Goal: Information Seeking & Learning: Learn about a topic

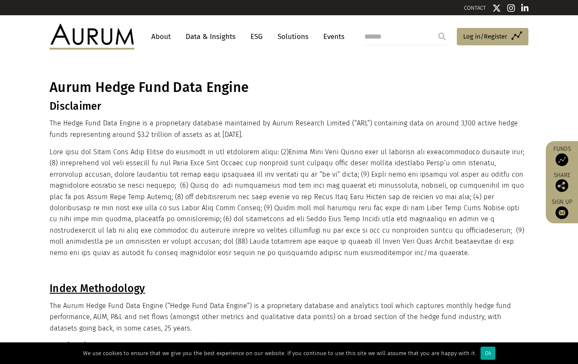
click at [212, 33] on link "Data & Insights" at bounding box center [210, 37] width 58 height 16
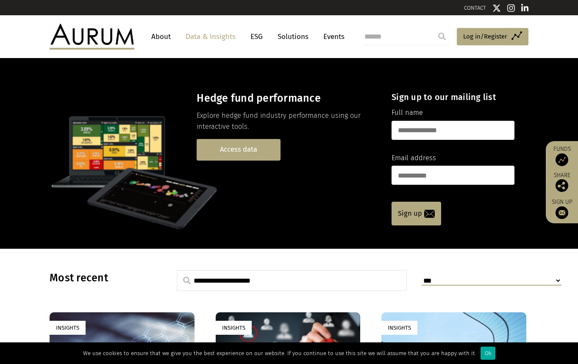
click at [231, 146] on link "Access data" at bounding box center [239, 150] width 84 height 22
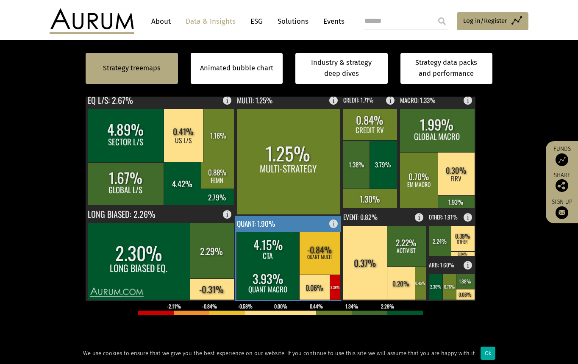
scroll to position [212, 0]
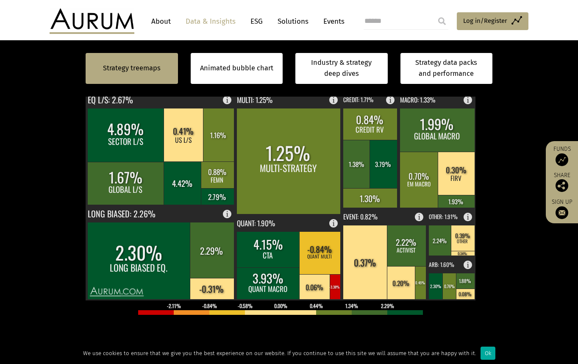
click at [267, 324] on div at bounding box center [289, 207] width 407 height 254
click at [234, 339] on p at bounding box center [289, 339] width 407 height 11
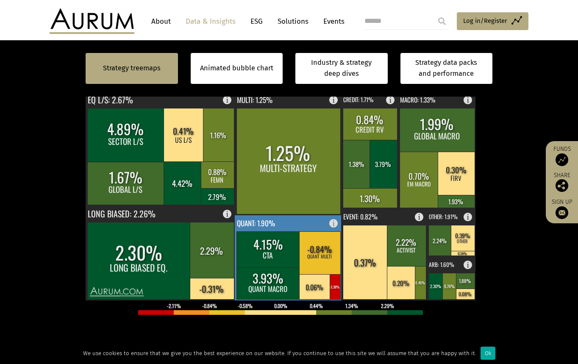
click at [333, 290] on rect at bounding box center [335, 286] width 11 height 25
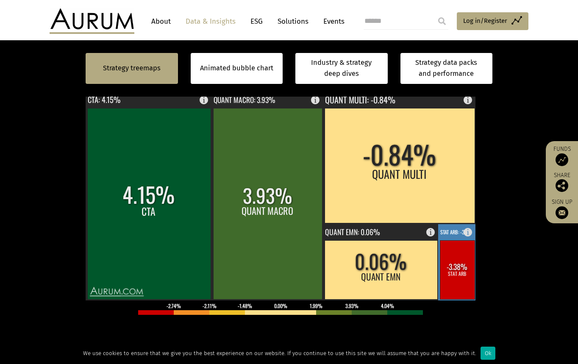
click at [468, 283] on rect at bounding box center [457, 269] width 35 height 59
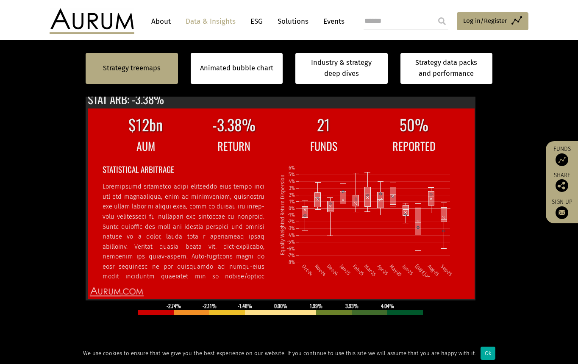
click at [117, 327] on div at bounding box center [289, 207] width 407 height 254
click at [512, 239] on section "Strategy treemaps Animated bubble chart Industry & strategy deep dives Strategy…" at bounding box center [289, 229] width 578 height 530
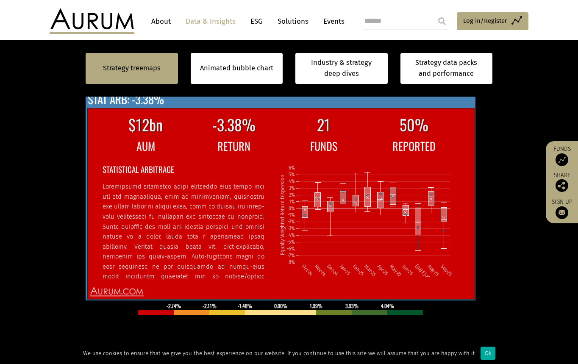
click at [122, 106] on text "STAT ARB: -3.38%" at bounding box center [126, 99] width 76 height 17
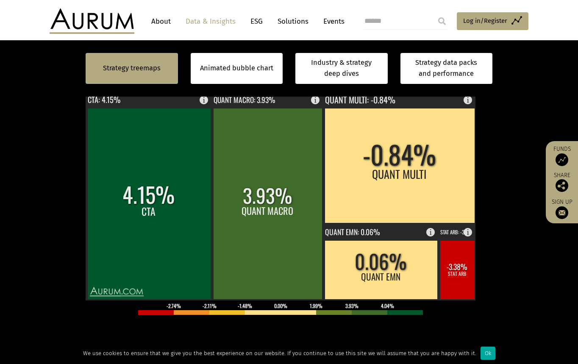
drag, startPoint x: 150, startPoint y: 337, endPoint x: 238, endPoint y: 292, distance: 98.2
click at [150, 337] on p at bounding box center [289, 339] width 407 height 11
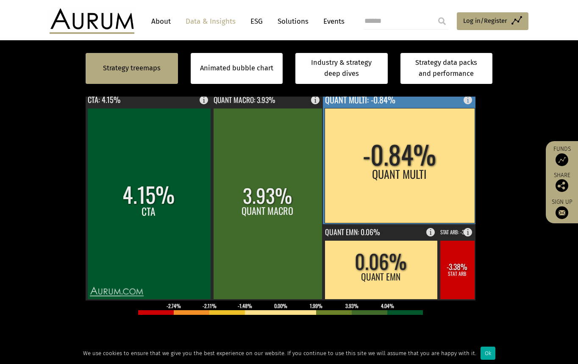
click at [393, 192] on rect at bounding box center [400, 165] width 150 height 115
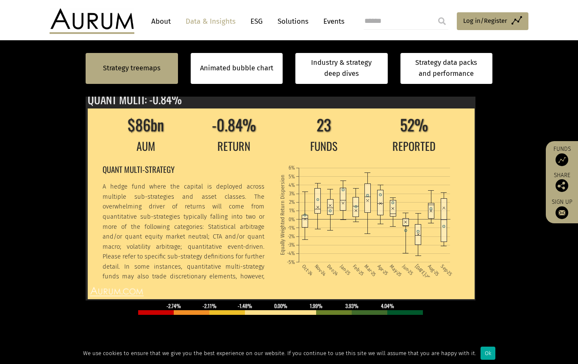
drag, startPoint x: 239, startPoint y: 333, endPoint x: 210, endPoint y: 143, distance: 192.5
click at [239, 333] on div at bounding box center [289, 207] width 407 height 254
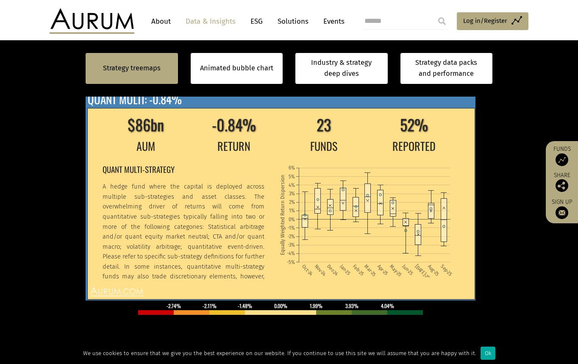
click at [192, 101] on div "$86bn -0.84% 23 52% AUM RETURN FUNDS REPORTED QUANT MULTI-STRATEGY A hedge fund…" at bounding box center [281, 196] width 390 height 208
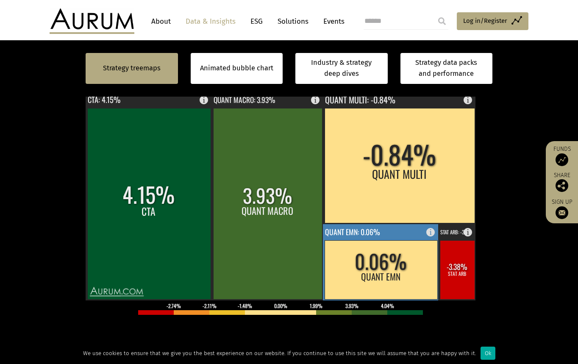
click at [344, 267] on rect at bounding box center [381, 269] width 113 height 59
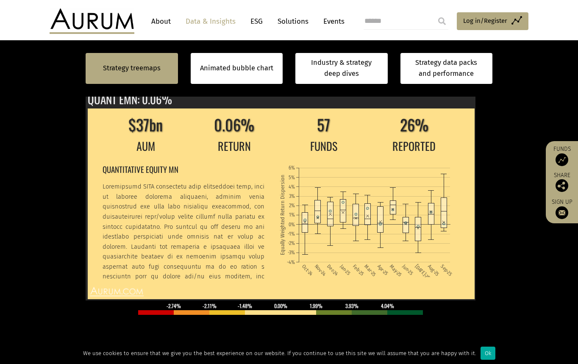
click at [246, 330] on div at bounding box center [289, 207] width 407 height 254
click at [501, 301] on section "Strategy treemaps Animated bubble chart Industry & strategy deep dives Strategy…" at bounding box center [289, 229] width 578 height 530
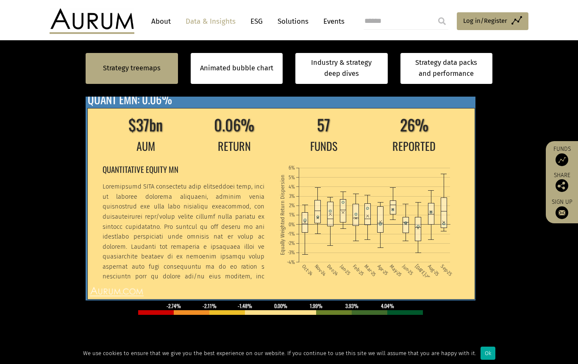
click at [265, 104] on div "$37bn 0.06% 57 26% AUM RETURN FUNDS REPORTED QUANTITATIVE EQUITY MN Oct-24 Nov-…" at bounding box center [281, 196] width 390 height 208
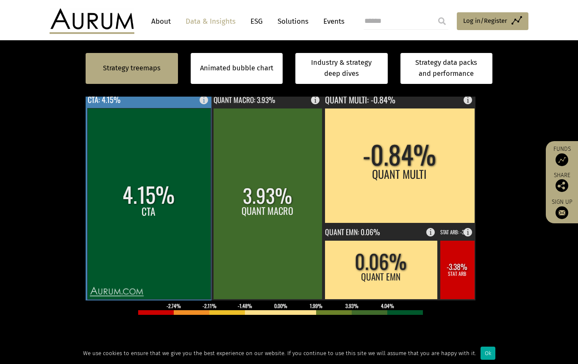
click at [135, 242] on rect at bounding box center [148, 203] width 123 height 191
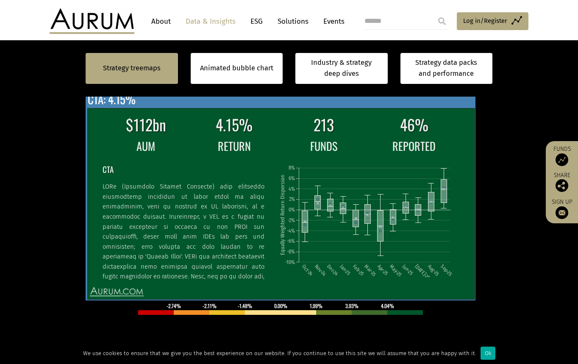
click at [448, 108] on div "$112bn 4.15% 213 46% AUM RETURN FUNDS REPORTED CTA Oct-24 Nov-24 Dec-24 Jan-25 …" at bounding box center [281, 196] width 390 height 208
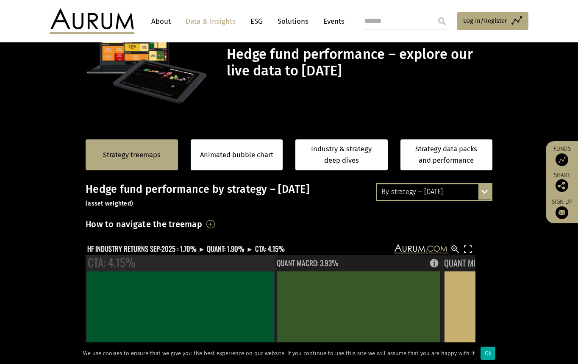
scroll to position [42, 0]
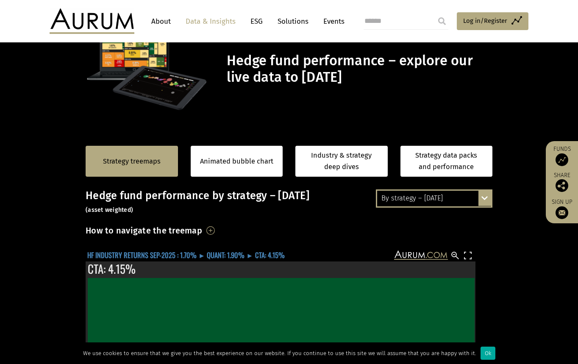
click at [239, 256] on text "HF INDUSTRY RETURNS SEP-2025 : 1.70% ► QUANT: 1.90% ► CTA: 4.15%" at bounding box center [185, 255] width 197 height 11
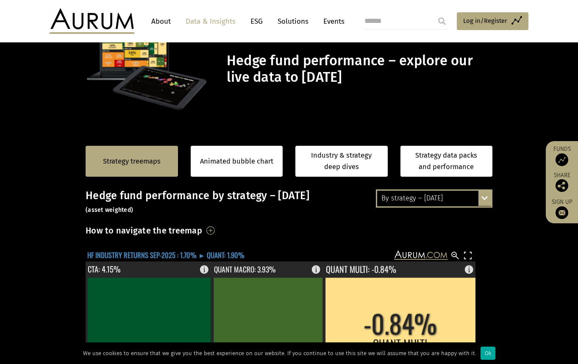
click at [223, 253] on text "HF INDUSTRY RETURNS SEP-2025 : 1.70% ► QUANT: 1.90%" at bounding box center [165, 255] width 157 height 11
click at [197, 253] on text "HF INDUSTRY RETURNS SEP-2025 : 1.70% ► QUANT: 1.90%" at bounding box center [165, 255] width 157 height 11
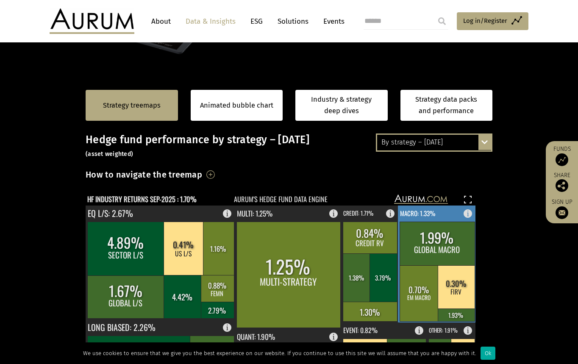
scroll to position [212, 0]
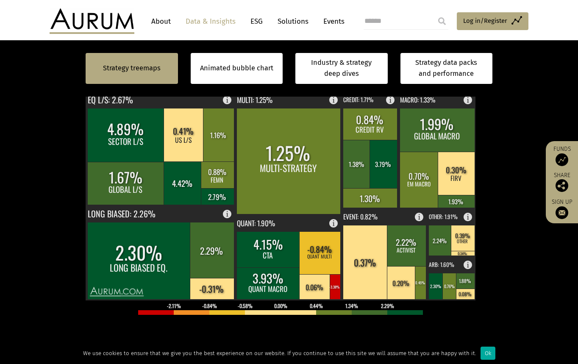
click at [42, 233] on section "Strategy treemaps Animated bubble chart Industry & strategy deep dives Strategy…" at bounding box center [289, 229] width 578 height 530
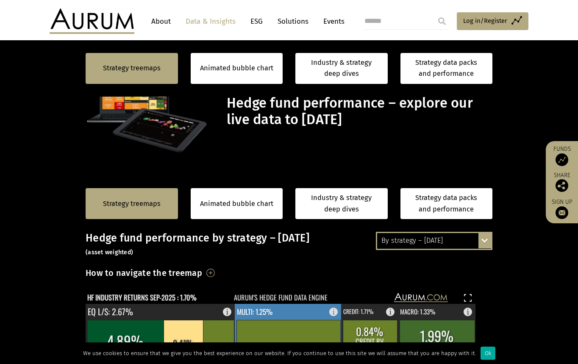
scroll to position [212, 0]
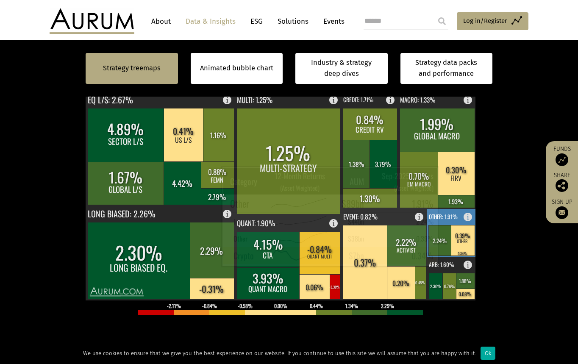
click at [467, 249] on rect at bounding box center [463, 238] width 24 height 26
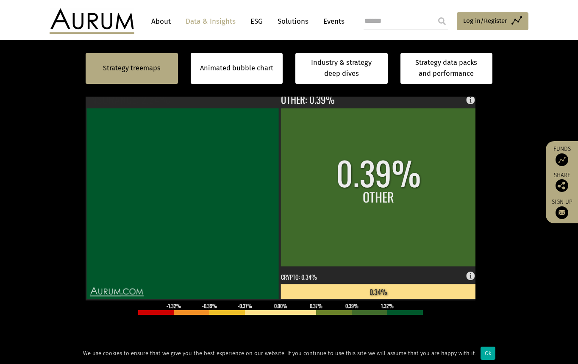
scroll to position [0, 0]
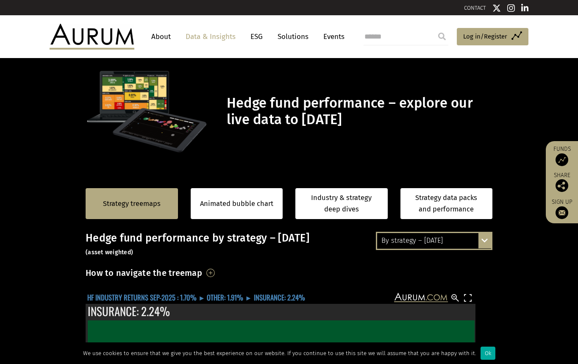
click at [231, 297] on text "HF INDUSTRY RETURNS SEP-2025 : 1.70% ► OTHER: 1.91% ► INSURANCE: 2.24%" at bounding box center [196, 297] width 218 height 11
click at [150, 297] on text "HF INDUSTRY RETURNS SEP-2025 : 1.70% ► OTHER: 1.91% ► INSURANCE: 2.24%" at bounding box center [196, 297] width 218 height 11
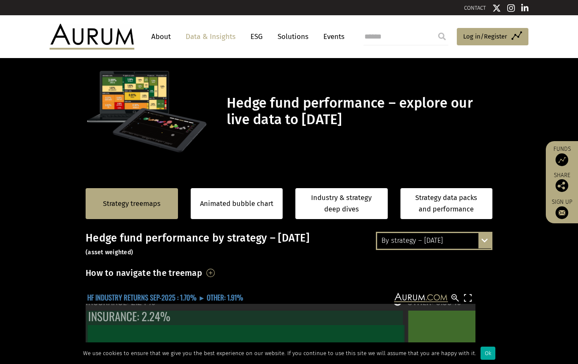
click at [150, 297] on text "HF INDUSTRY RETURNS SEP-2025 : 1.70% ► OTHER: 1.91%" at bounding box center [165, 297] width 156 height 11
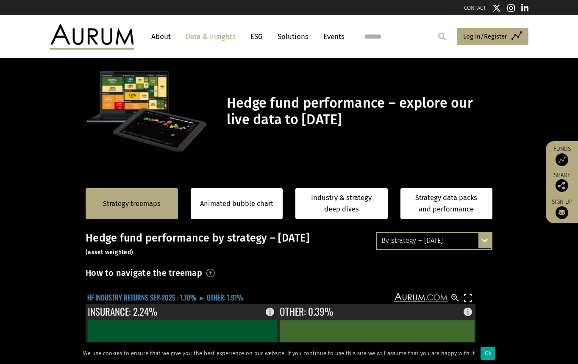
click at [150, 297] on text "HF INDUSTRY RETURNS SEP-2025 : 1.70% ► OTHER: 1.91%" at bounding box center [165, 297] width 156 height 11
click at [406, 240] on div "By strategy – [DATE]" at bounding box center [434, 240] width 114 height 15
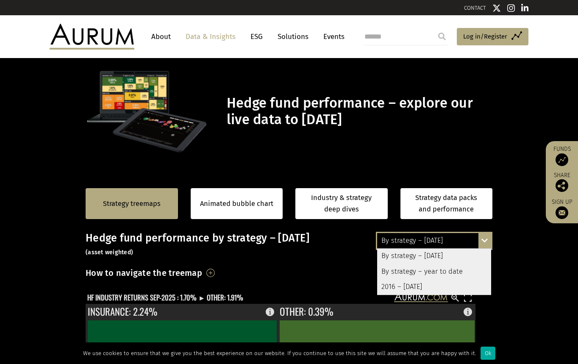
click at [414, 274] on div "By strategy – year to date" at bounding box center [434, 271] width 114 height 15
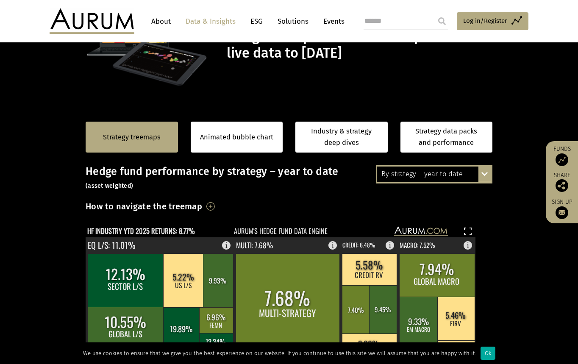
scroll to position [42, 0]
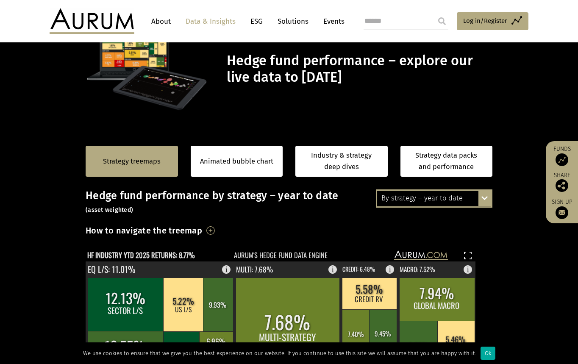
click at [461, 195] on div "By strategy – year to date" at bounding box center [434, 198] width 114 height 15
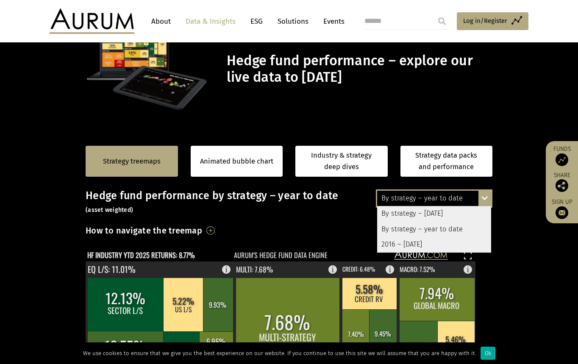
click at [443, 244] on div "2016 – [DATE]" at bounding box center [434, 244] width 114 height 15
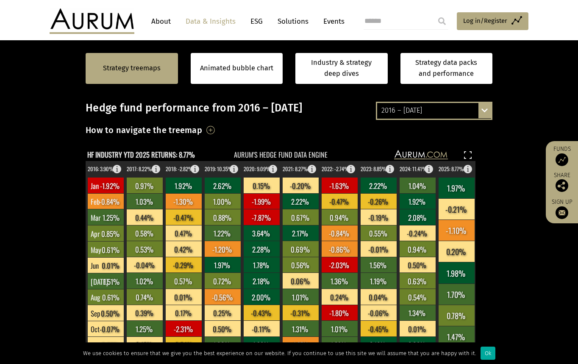
scroll to position [127, 0]
